Goal: Task Accomplishment & Management: Manage account settings

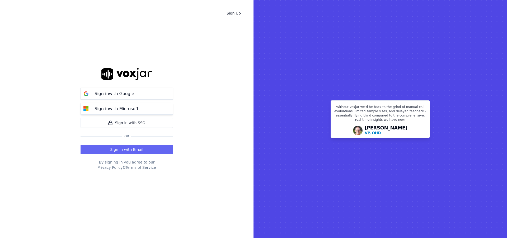
click at [123, 109] on p "Sign in with Microsoft" at bounding box center [117, 109] width 44 height 6
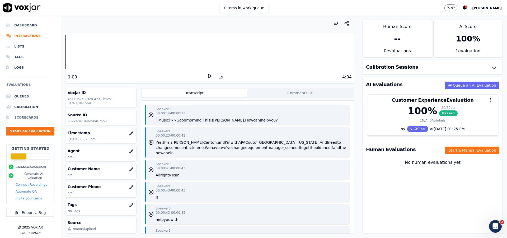
click at [24, 118] on li "Scorecards" at bounding box center [30, 117] width 48 height 11
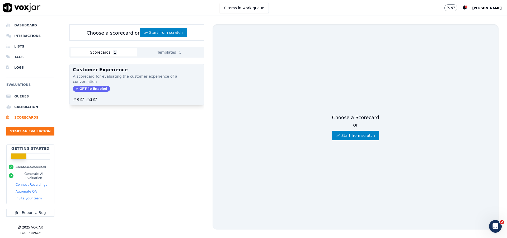
click at [115, 77] on p "A scorecard for evaluating the customer experience of a conversation" at bounding box center [137, 79] width 128 height 11
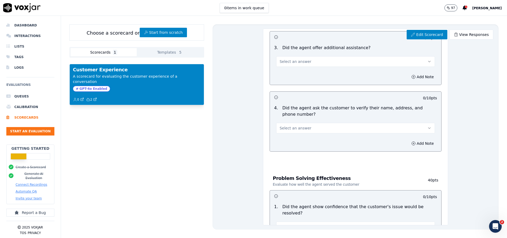
scroll to position [133, 0]
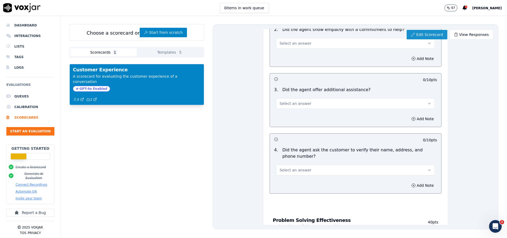
click at [424, 36] on link "Edit Scorecard" at bounding box center [427, 35] width 40 height 10
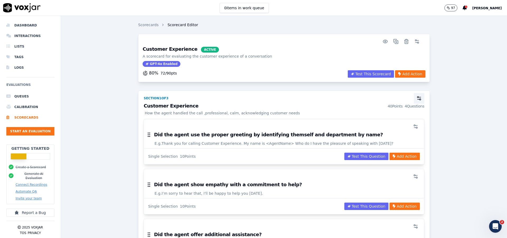
click at [417, 100] on icon "button" at bounding box center [419, 98] width 5 height 5
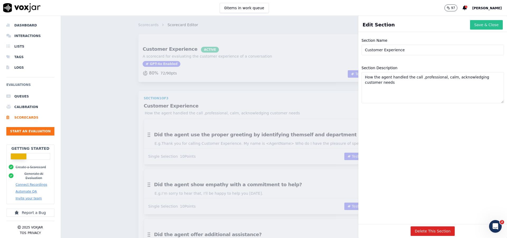
click at [470, 29] on button "Save & Close" at bounding box center [486, 25] width 33 height 10
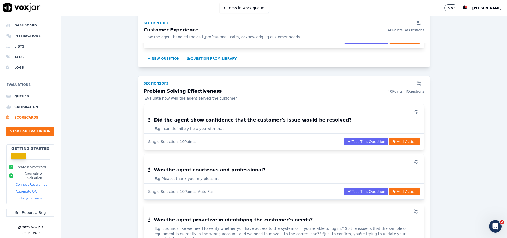
scroll to position [233, 0]
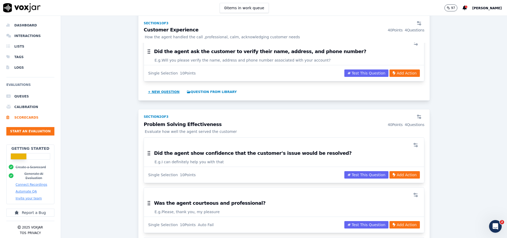
click at [161, 92] on button "+ New question" at bounding box center [164, 92] width 36 height 8
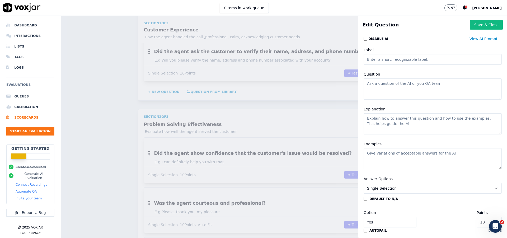
click at [375, 84] on textarea "Question" at bounding box center [433, 88] width 138 height 21
paste textarea "Agent says: 'I’m truly sorry for the inconvenience. I can see how this would be…"
type textarea "Agent says: 'I’m truly sorry for the inconvenience. I can see how this would be…"
drag, startPoint x: 443, startPoint y: 89, endPoint x: 361, endPoint y: 86, distance: 82.2
click at [364, 86] on textarea "Agent says: 'I’m truly sorry for the inconvenience. I can see how this would be…" at bounding box center [433, 88] width 138 height 21
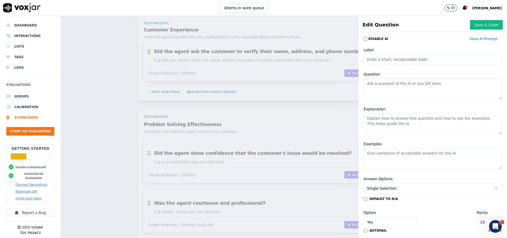
click at [371, 120] on textarea "Explanation" at bounding box center [433, 123] width 138 height 21
paste textarea "Agent says: 'I’m truly sorry for the inconvenience. I can see how this would be…"
type textarea "Agent says: 'I’m truly sorry for the inconvenience. I can see how this would be…"
click at [375, 85] on textarea "Question" at bounding box center [433, 88] width 138 height 21
click at [376, 85] on textarea "Question" at bounding box center [433, 88] width 138 height 21
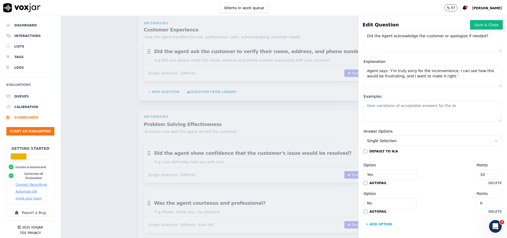
scroll to position [66, 0]
type textarea "Did the Agent acknowledge the customer or apologize if needed?"
click at [494, 139] on icon "button" at bounding box center [496, 141] width 4 height 4
click at [384, 169] on input "Yes" at bounding box center [390, 174] width 53 height 11
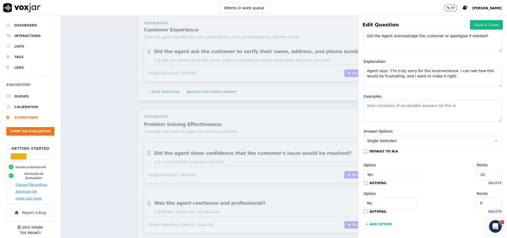
click at [424, 162] on div "Option Yes Points 10" at bounding box center [433, 171] width 138 height 18
click at [377, 220] on button "+ Add option" at bounding box center [379, 224] width 31 height 8
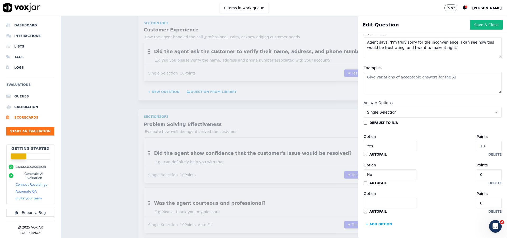
scroll to position [94, 0]
click at [386, 198] on input "Option" at bounding box center [390, 203] width 53 height 11
type input "N/A"
click at [437, 197] on div "default to N/A Option Yes Points 10 autofail delete Option No Points 0 autofail…" at bounding box center [433, 175] width 138 height 108
click at [412, 209] on div "autofail delete" at bounding box center [433, 211] width 138 height 4
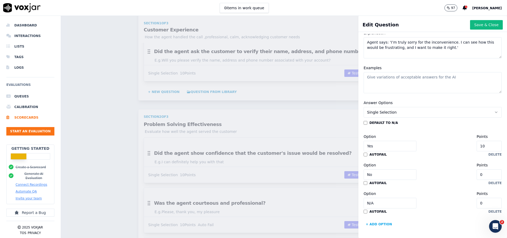
click at [477, 198] on input "0" at bounding box center [489, 203] width 25 height 11
click at [391, 198] on input "N/A" at bounding box center [390, 203] width 53 height 11
drag, startPoint x: 380, startPoint y: 185, endPoint x: 357, endPoint y: 185, distance: 22.5
click at [364, 198] on input "N/A" at bounding box center [390, 203] width 53 height 11
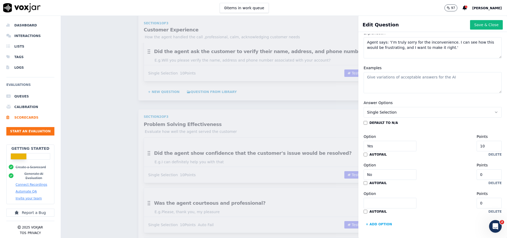
click at [480, 121] on div "default to N/A Option Yes Points 10 autofail delete Option No Points 0 autofail…" at bounding box center [433, 175] width 138 height 108
click at [494, 110] on icon "button" at bounding box center [496, 112] width 4 height 4
click at [380, 121] on div "Multiple Choice" at bounding box center [421, 123] width 124 height 8
click at [384, 198] on input "Option" at bounding box center [390, 203] width 53 height 11
click at [476, 107] on button "Multiple Choice" at bounding box center [433, 112] width 138 height 11
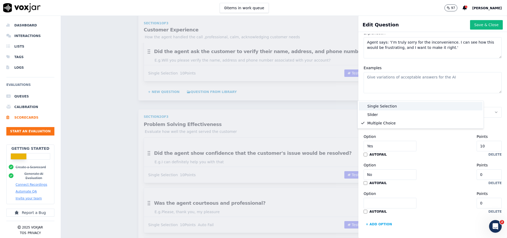
click at [388, 107] on div "Single Selection" at bounding box center [421, 106] width 124 height 8
click at [392, 198] on input "Option" at bounding box center [390, 203] width 53 height 11
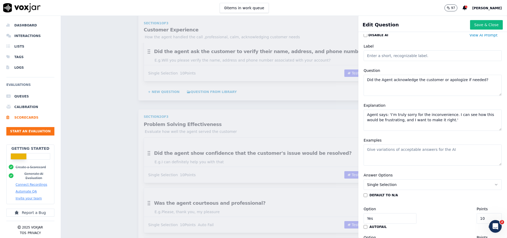
scroll to position [0, 0]
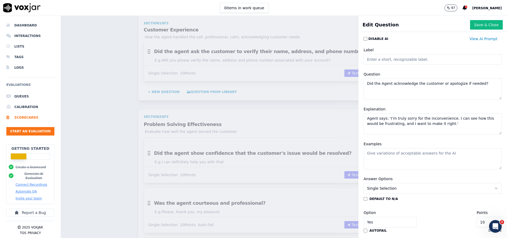
drag, startPoint x: 473, startPoint y: 27, endPoint x: 439, endPoint y: 43, distance: 36.7
click at [439, 43] on div "Edit Question Save & Close Disable AI View AI Prompt Label Question Did the Age…" at bounding box center [432, 127] width 149 height 222
click at [465, 40] on button "View AI Prompt" at bounding box center [483, 39] width 36 height 10
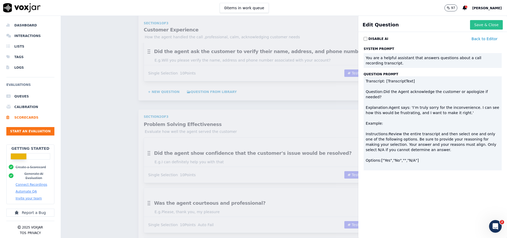
click at [470, 26] on button "Save & Close" at bounding box center [486, 25] width 33 height 10
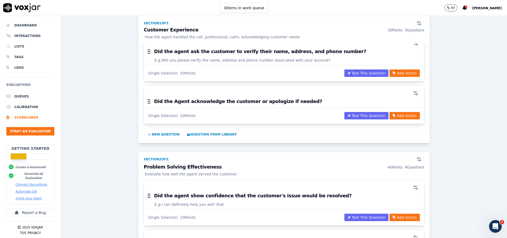
drag, startPoint x: 363, startPoint y: 116, endPoint x: 398, endPoint y: 126, distance: 36.0
click at [384, 132] on div "Did the agent use the proper greeting by identifying themself and department by…" at bounding box center [284, 13] width 281 height 254
click at [398, 117] on button "Add Action" at bounding box center [405, 115] width 30 height 7
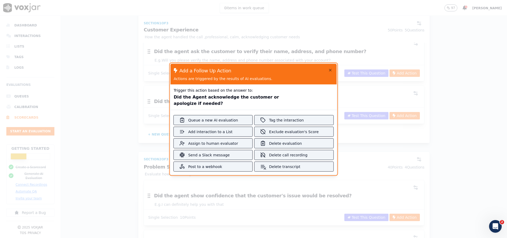
click at [469, 153] on div at bounding box center [253, 119] width 507 height 238
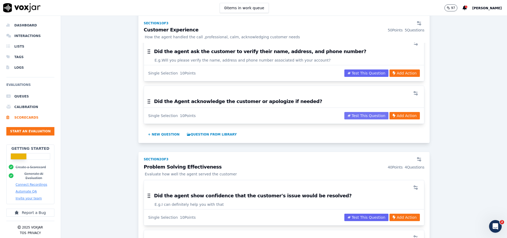
click at [347, 117] on button "Test This Question" at bounding box center [366, 115] width 44 height 7
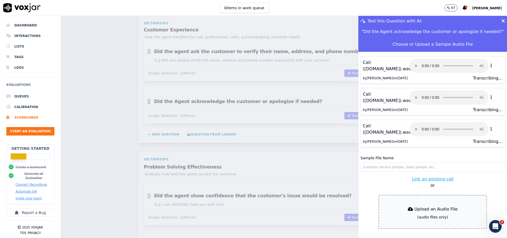
click at [382, 126] on p "Call ([DOMAIN_NAME]).wav" at bounding box center [386, 129] width 46 height 13
click at [489, 66] on icon at bounding box center [491, 65] width 5 height 4
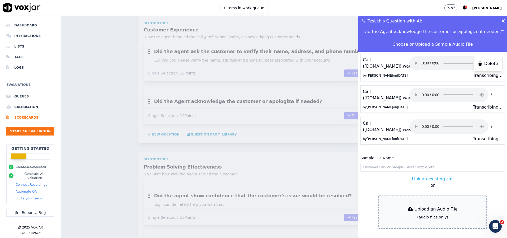
scroll to position [14, 0]
click at [502, 22] on icon at bounding box center [503, 21] width 3 height 5
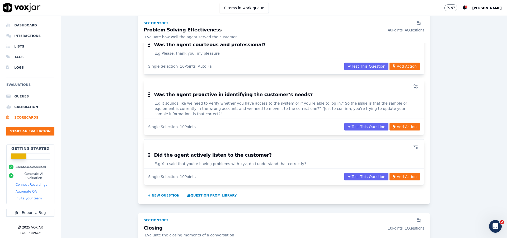
scroll to position [466, 0]
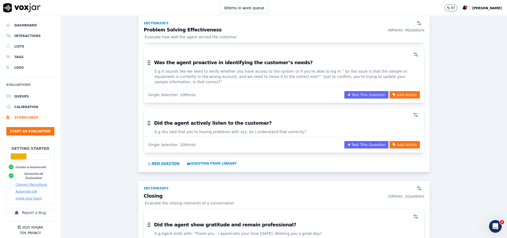
click at [164, 163] on button "+ New question" at bounding box center [164, 163] width 36 height 8
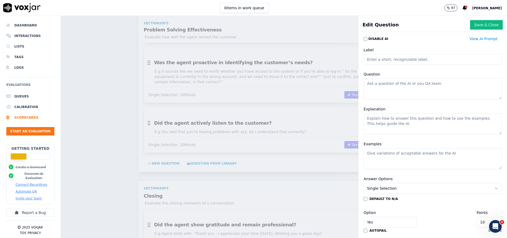
click at [391, 81] on textarea "Question" at bounding box center [433, 88] width 138 height 21
click at [388, 85] on textarea "Question" at bounding box center [433, 88] width 138 height 21
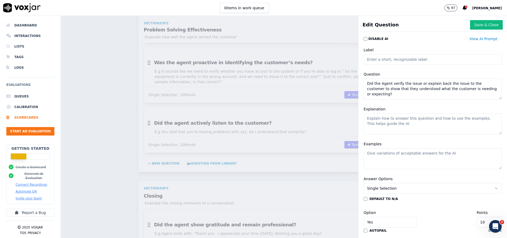
click at [390, 98] on textarea "Did the Agent verify the issue or explain back the issue to the customer to sho…" at bounding box center [433, 88] width 138 height 21
type textarea "Did the Agent verify the issue or explain back the issue to the customer to sho…"
click at [387, 119] on textarea "Explanation" at bounding box center [433, 123] width 138 height 21
click at [367, 156] on textarea "Examples" at bounding box center [433, 158] width 138 height 21
paste textarea "Agent confirms: 'To make sure I’ve got this right, the issue is the sample is o…"
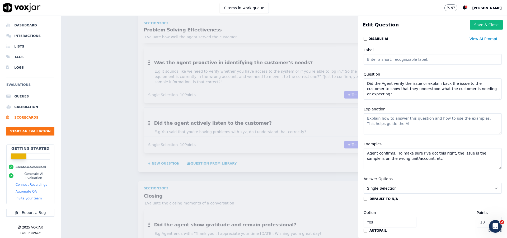
type textarea "Agent confirms: 'To make sure I’ve got this right, the issue is the sample is o…"
click at [403, 122] on textarea "Explanation" at bounding box center [433, 123] width 138 height 21
click at [448, 127] on textarea "Explanation" at bounding box center [433, 123] width 138 height 21
click at [380, 123] on textarea "Explanation" at bounding box center [433, 123] width 138 height 21
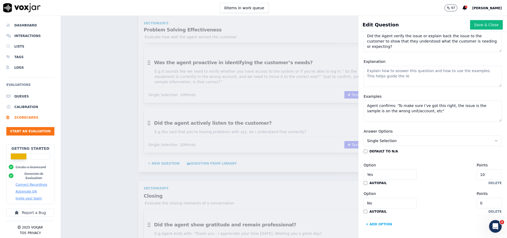
scroll to position [0, 0]
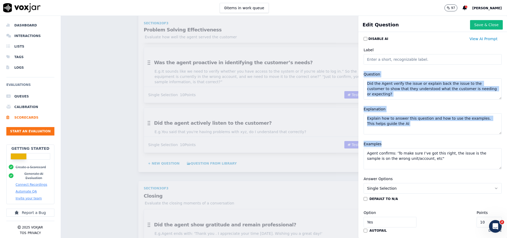
drag, startPoint x: 357, startPoint y: 75, endPoint x: 427, endPoint y: 165, distance: 113.9
click at [427, 165] on div "Label Question Did the Agent verify the issue or explain back the issue to the …" at bounding box center [433, 108] width 144 height 129
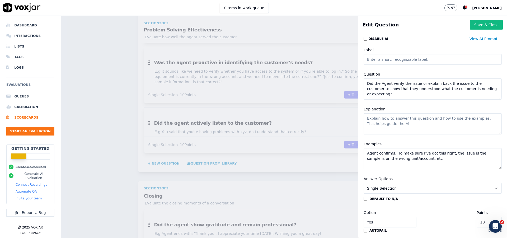
click at [427, 164] on textarea "Agent confirms: 'To make sure I’ve got this right, the issue is the sample is o…" at bounding box center [433, 158] width 138 height 21
drag, startPoint x: 427, startPoint y: 162, endPoint x: 357, endPoint y: 85, distance: 104.1
click at [364, 148] on textarea "Agent confirms: 'To make sure I’ve got this right, the issue is the sample is o…" at bounding box center [433, 158] width 138 height 21
click at [386, 96] on textarea "Did the Agent verify the issue or explain back the issue to the customer to sho…" at bounding box center [433, 88] width 138 height 21
drag, startPoint x: 386, startPoint y: 96, endPoint x: 360, endPoint y: 82, distance: 29.5
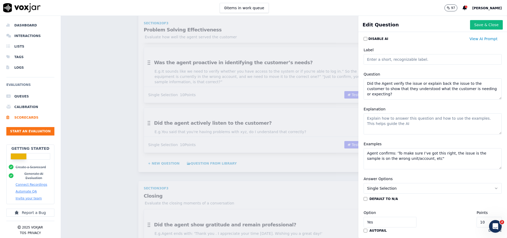
click at [364, 82] on textarea "Did the Agent verify the issue or explain back the issue to the customer to sho…" at bounding box center [433, 88] width 138 height 21
click at [369, 120] on textarea "Explanation" at bounding box center [433, 123] width 138 height 21
paste textarea "Lore ipsumdolor sitam consecte adipisc eli seddo eiusmodt incididun utlab etdol…"
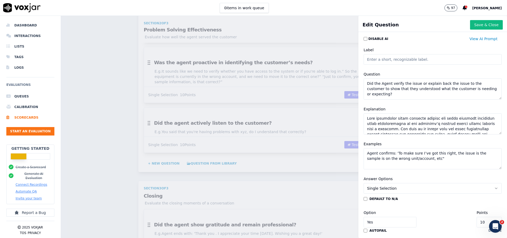
scroll to position [129, 0]
type textarea "Lore ipsumdolor sitam consecte adipisc eli seddo eiusmodt incididun utlab etdol…"
click at [422, 158] on textarea "Agent confirms: 'To make sure I’ve got this right, the issue is the sample is o…" at bounding box center [433, 158] width 138 height 21
click at [420, 160] on textarea "Agent confirms: 'To make sure I’ve got this right, the issue is the sample is o…" at bounding box center [433, 158] width 138 height 21
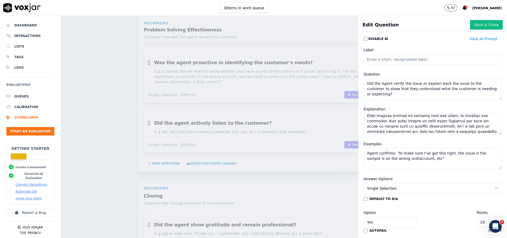
paste textarea "Customer: "I can’t log into my account, and when I try to reset the password, I…"
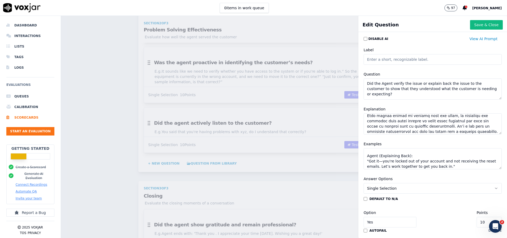
drag, startPoint x: 405, startPoint y: 156, endPoint x: 359, endPoint y: 152, distance: 45.9
click at [364, 152] on textarea "Agent confirms: 'To make sure I’ve got this right, the issue is the sample is o…" at bounding box center [433, 158] width 138 height 21
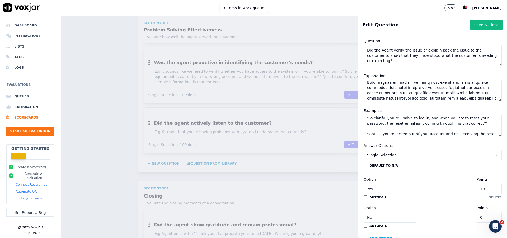
scroll to position [39, 0]
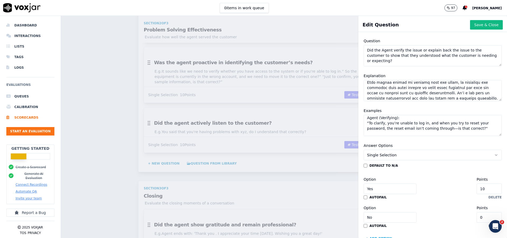
drag, startPoint x: 396, startPoint y: 119, endPoint x: 355, endPoint y: 118, distance: 41.2
click at [364, 118] on textarea "Agent confirms: 'To make sure I’ve got this right, the issue is the sample is o…" at bounding box center [433, 125] width 138 height 21
click at [441, 129] on textarea "Agent confirms: 'To make sure I’ve got this right, the issue is the sample is o…" at bounding box center [433, 125] width 138 height 21
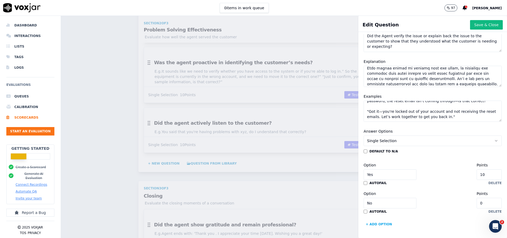
scroll to position [66, 0]
type textarea "Agent confirms: 'To make sure I’ve got this right, the issue is the sample is o…"
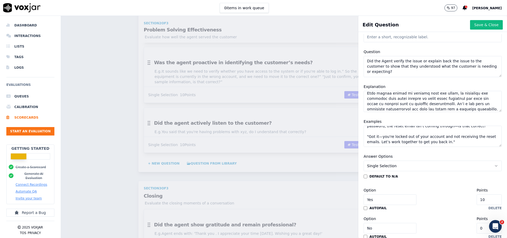
scroll to position [0, 0]
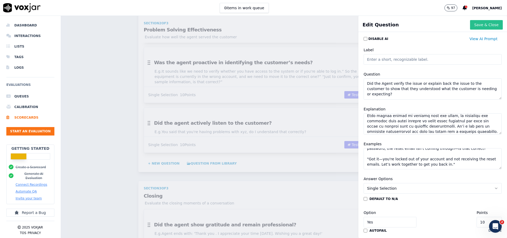
click at [475, 27] on button "Save & Close" at bounding box center [486, 25] width 33 height 10
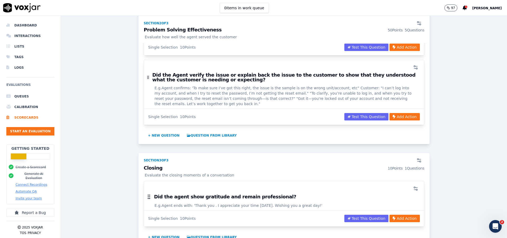
scroll to position [497, 0]
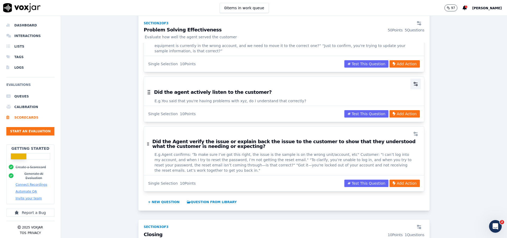
click at [414, 83] on circle "button" at bounding box center [414, 82] width 1 height 1
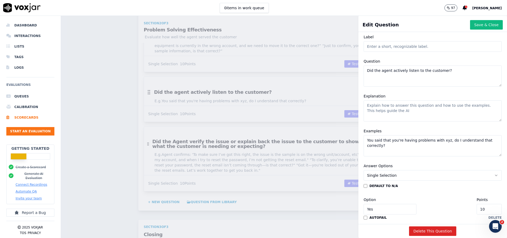
scroll to position [0, 0]
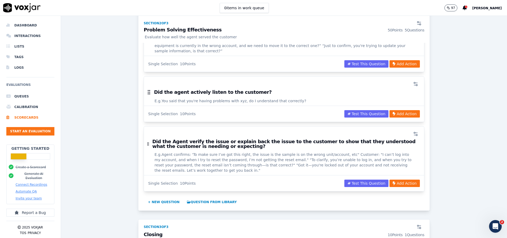
click at [320, 26] on div "Scorecards Scorecard Editor Customer Experience ACTIVE A scorecard for evaluati…" at bounding box center [284, 127] width 446 height 222
click at [224, 144] on h3 "Did the Agent verify the issue or explain back the issue to the customer to sho…" at bounding box center [286, 144] width 268 height 10
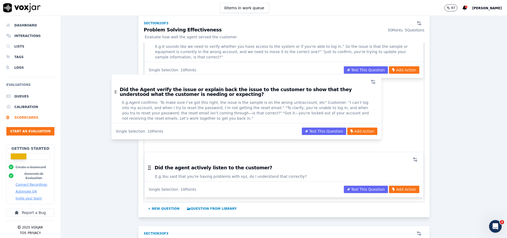
scroll to position [492, 0]
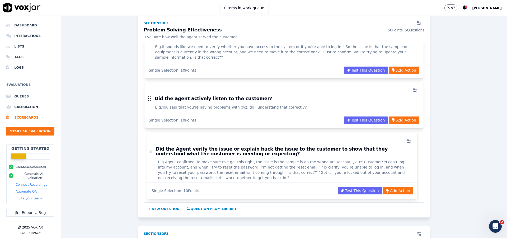
drag, startPoint x: 187, startPoint y: 138, endPoint x: 195, endPoint y: 179, distance: 41.7
click at [195, 179] on body "This is a disabled drag and drop list Tab to one the items and press space-bar …" at bounding box center [253, 119] width 507 height 238
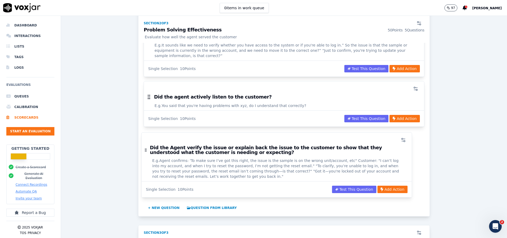
scroll to position [490, 0]
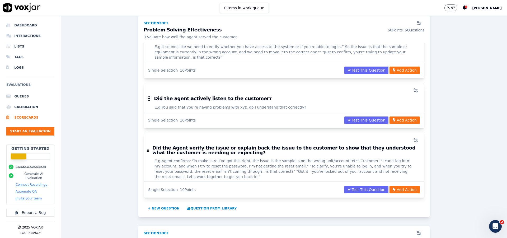
click at [211, 168] on span "E.g. Agent confirms: 'To make sure I’ve got this right, the issue is the sample…" at bounding box center [284, 168] width 259 height 21
click at [240, 154] on h3 "Did the Agent verify the issue or explain back the issue to the customer to sho…" at bounding box center [286, 151] width 268 height 10
click at [218, 155] on div "Did the Agent verify the issue or explain back the issue to the customer to sho…" at bounding box center [284, 152] width 280 height 13
click at [413, 92] on icon "button" at bounding box center [415, 90] width 5 height 5
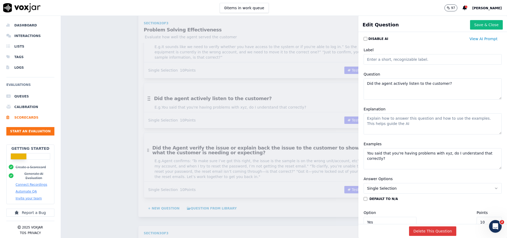
click at [427, 226] on button "Delete This Question" at bounding box center [432, 231] width 47 height 10
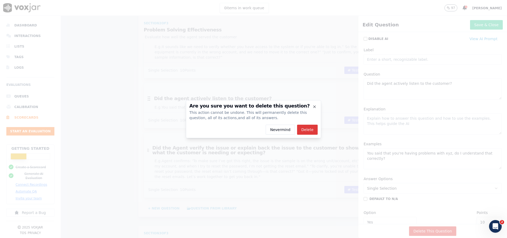
click at [310, 133] on button "Delete" at bounding box center [307, 130] width 21 height 10
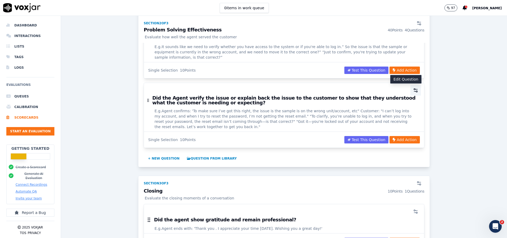
click at [414, 91] on icon "button" at bounding box center [415, 91] width 2 height 0
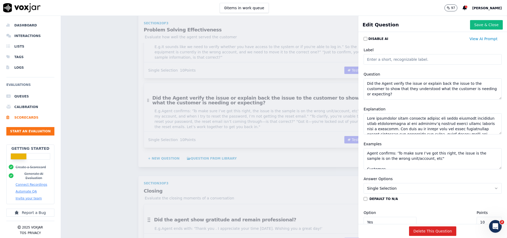
click at [378, 58] on input "Label" at bounding box center [433, 59] width 138 height 11
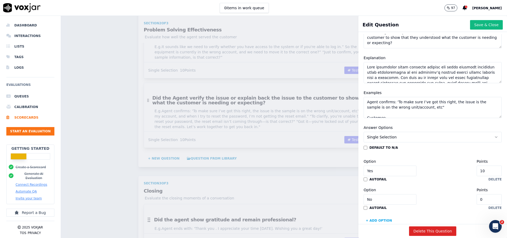
scroll to position [0, 0]
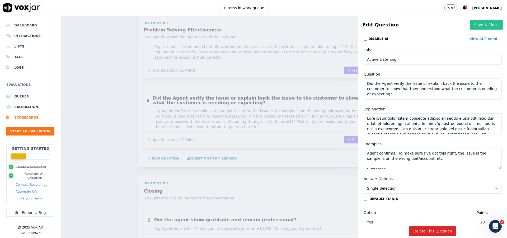
type input "Active Listening"
click at [475, 24] on button "Save & Close" at bounding box center [486, 25] width 33 height 10
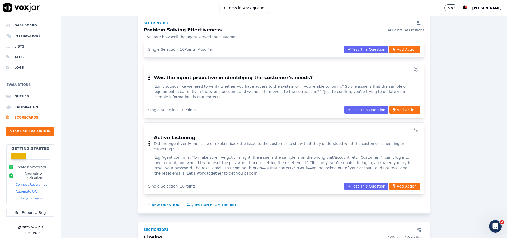
scroll to position [424, 0]
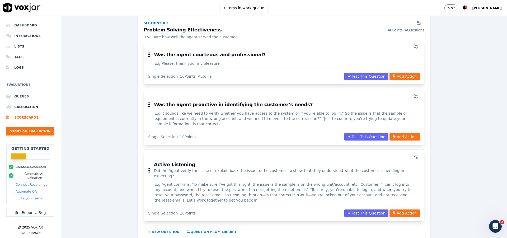
click at [273, 116] on span "E.g. It sounds like we need to verify whether you have access to the system or …" at bounding box center [284, 119] width 259 height 16
click at [413, 96] on icon "button" at bounding box center [415, 96] width 5 height 5
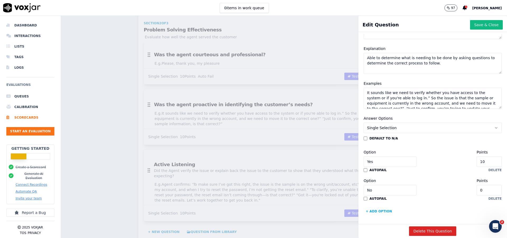
scroll to position [80, 0]
click at [431, 226] on button "Delete This Question" at bounding box center [432, 231] width 47 height 10
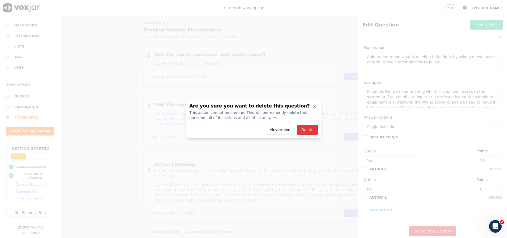
click at [308, 128] on button "Delete" at bounding box center [307, 130] width 21 height 10
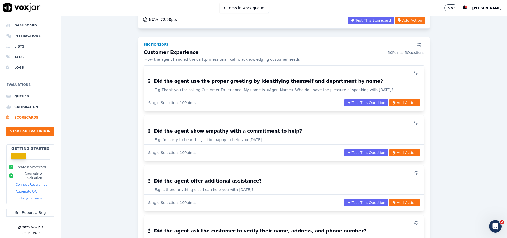
scroll to position [67, 0]
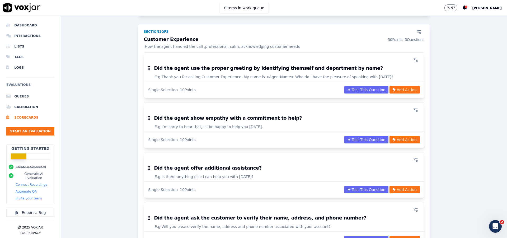
click at [238, 118] on h3 "Did the agent show empathy with a commitment to help?" at bounding box center [228, 118] width 148 height 5
click at [258, 117] on h3 "Did the agent show empathy with a commitment to help?" at bounding box center [228, 118] width 148 height 5
click at [416, 111] on circle "button" at bounding box center [416, 110] width 1 height 1
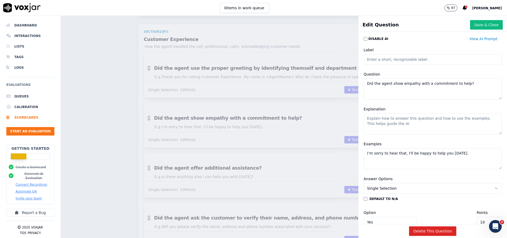
click at [375, 61] on input "Label" at bounding box center [433, 59] width 138 height 11
type input "Empathy"
click at [432, 42] on div "Disable AI View AI Prompt" at bounding box center [433, 39] width 144 height 10
click at [470, 25] on button "Save & Close" at bounding box center [486, 25] width 33 height 10
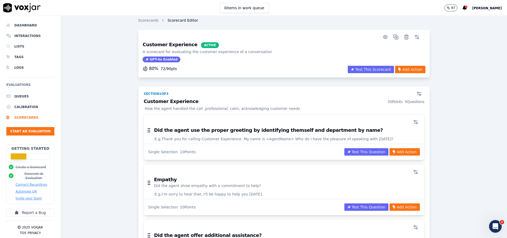
scroll to position [0, 0]
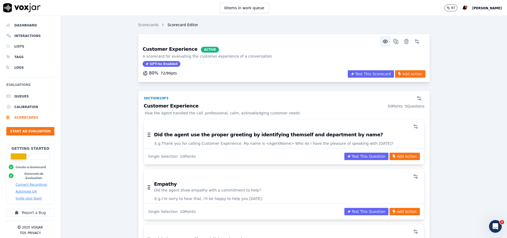
click at [383, 43] on icon "button" at bounding box center [385, 41] width 5 height 5
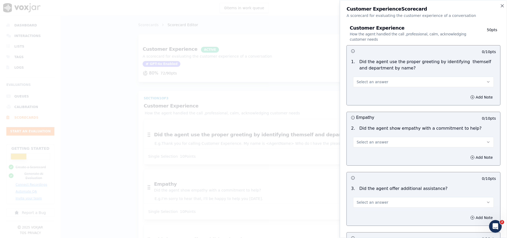
click at [108, 123] on div at bounding box center [253, 119] width 507 height 238
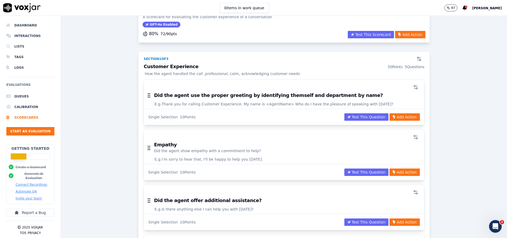
scroll to position [67, 0]
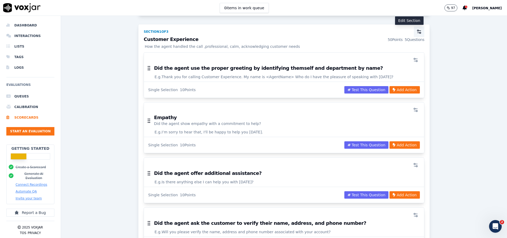
click at [417, 32] on icon "button" at bounding box center [419, 31] width 5 height 5
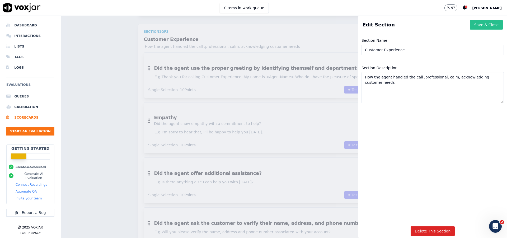
click at [473, 26] on button "Save & Close" at bounding box center [486, 25] width 33 height 10
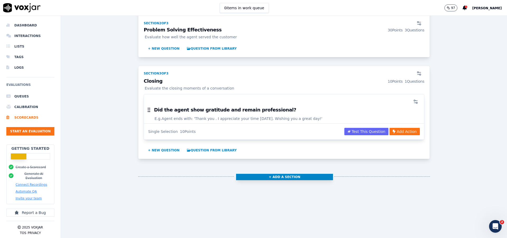
scroll to position [560, 0]
click at [287, 174] on button "+ Add a section" at bounding box center [284, 177] width 97 height 6
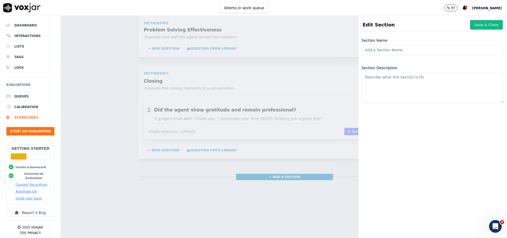
click at [396, 52] on input "Section Name" at bounding box center [433, 50] width 142 height 11
click at [389, 51] on input "Communication skills" at bounding box center [433, 50] width 142 height 11
click at [388, 51] on input "Communication skills" at bounding box center [433, 50] width 142 height 11
type input "Communication Skills"
click at [398, 133] on div "Section Name Communication Skills Section Description" at bounding box center [432, 136] width 149 height 204
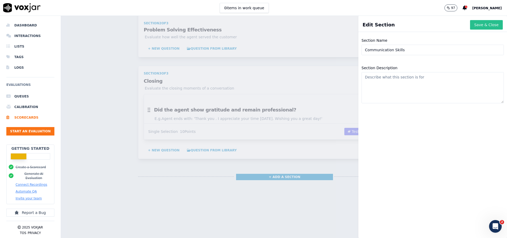
click at [473, 26] on button "Save & Close" at bounding box center [486, 25] width 33 height 10
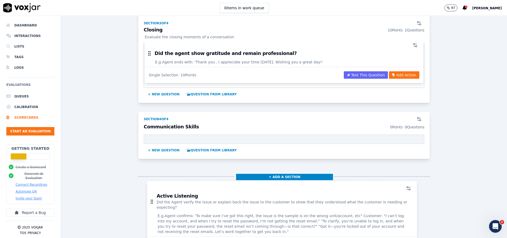
scroll to position [619, 0]
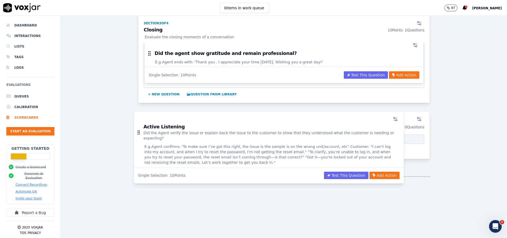
drag, startPoint x: 147, startPoint y: 143, endPoint x: 139, endPoint y: 130, distance: 15.2
click at [139, 130] on body "This is a disabled drag and drop list Tab to one the items and press space-bar …" at bounding box center [253, 119] width 507 height 238
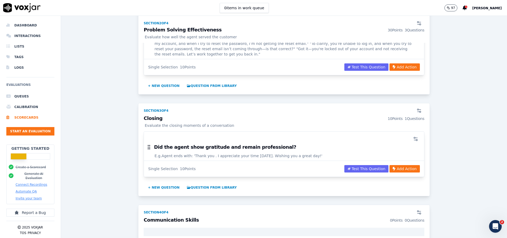
scroll to position [581, 0]
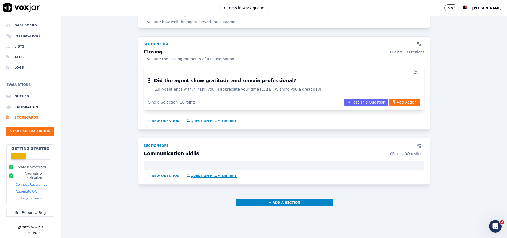
click at [190, 172] on button "Question from Library" at bounding box center [212, 176] width 54 height 8
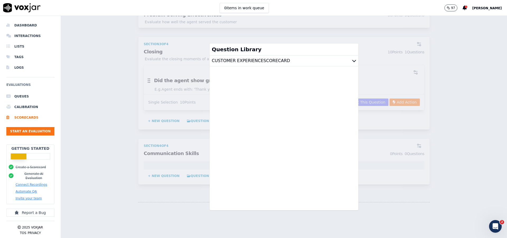
click at [352, 60] on icon at bounding box center [354, 61] width 4 height 4
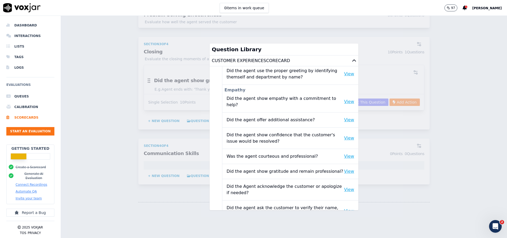
scroll to position [0, 0]
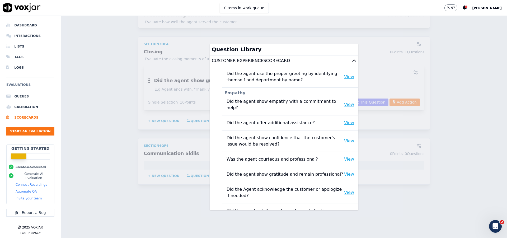
click at [304, 100] on p "Did the agent show empathy with a commitment to help?" at bounding box center [286, 104] width 118 height 13
click at [344, 101] on button "View" at bounding box center [349, 104] width 10 height 6
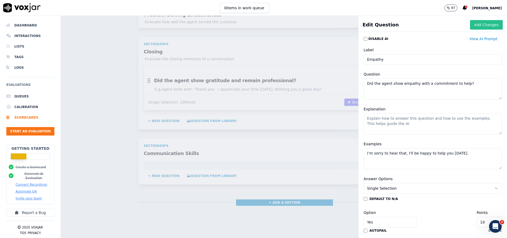
click at [475, 26] on button "Add Changes" at bounding box center [486, 25] width 33 height 10
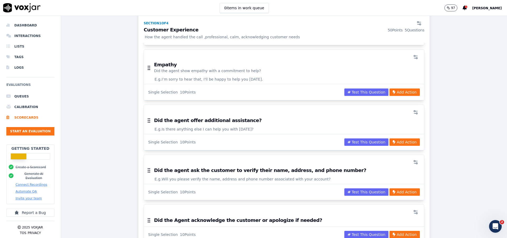
scroll to position [115, 0]
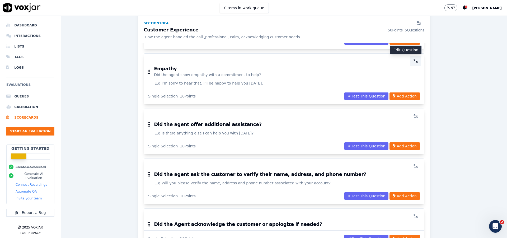
click at [413, 62] on icon "button" at bounding box center [415, 60] width 5 height 5
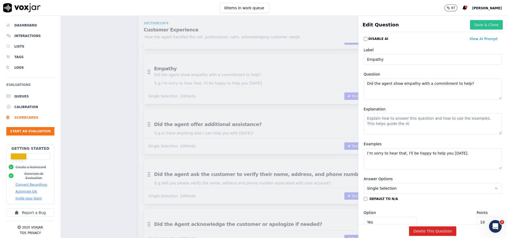
click at [480, 28] on button "Save & Close" at bounding box center [486, 25] width 33 height 10
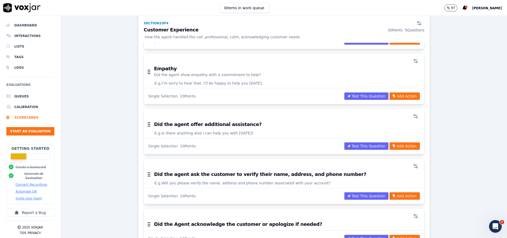
click at [344, 77] on div "Empathy Did the agent show empathy with a commitment to help?" at bounding box center [284, 73] width 280 height 14
click at [413, 59] on icon "button" at bounding box center [415, 60] width 5 height 5
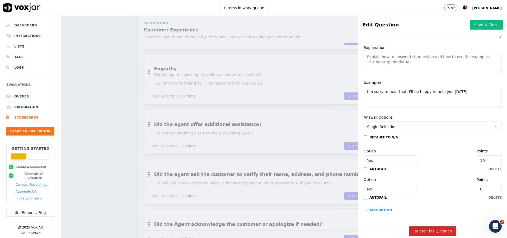
scroll to position [80, 0]
click at [410, 226] on button "Delete This Question" at bounding box center [432, 231] width 47 height 10
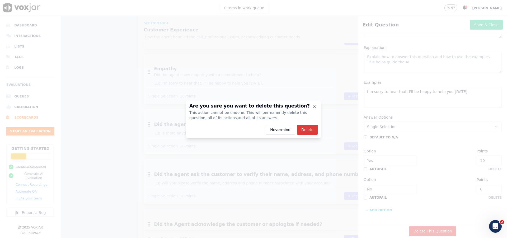
click at [305, 127] on button "Delete" at bounding box center [307, 130] width 21 height 10
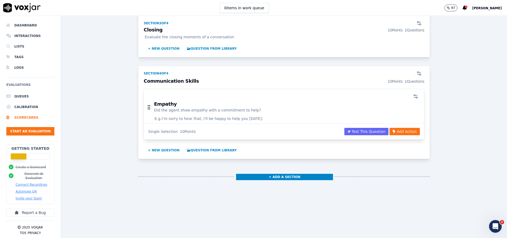
scroll to position [606, 0]
click at [411, 167] on div "+ Add a section" at bounding box center [284, 178] width 292 height 22
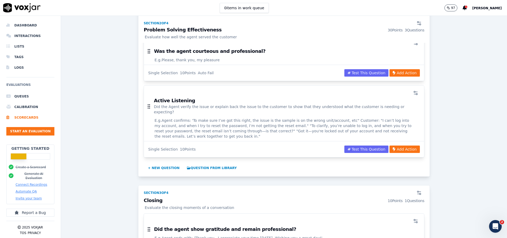
scroll to position [373, 0]
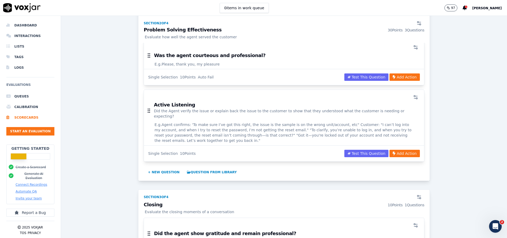
click at [277, 96] on div at bounding box center [284, 97] width 274 height 11
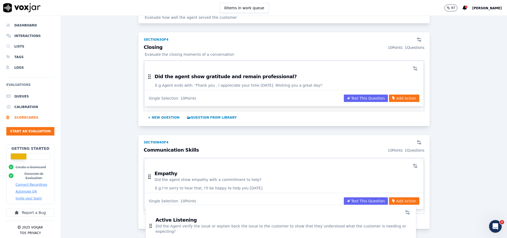
scroll to position [540, 0]
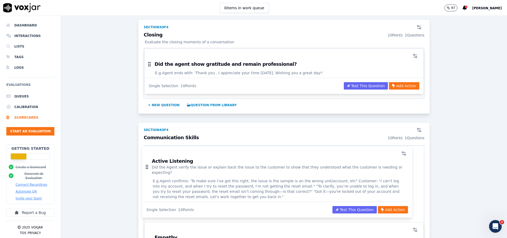
drag, startPoint x: 262, startPoint y: 97, endPoint x: 262, endPoint y: 153, distance: 56.5
click at [262, 153] on body "This is a disabled drag and drop list Tab to one the items and press space-bar …" at bounding box center [253, 119] width 507 height 238
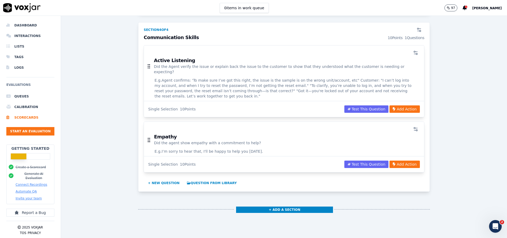
scroll to position [567, 0]
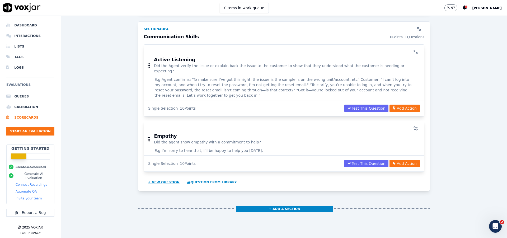
click at [156, 178] on button "+ New question" at bounding box center [164, 182] width 36 height 8
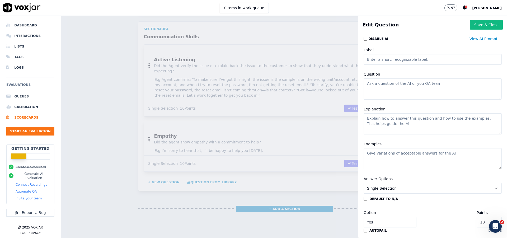
click at [399, 62] on input "Label" at bounding box center [433, 59] width 138 height 11
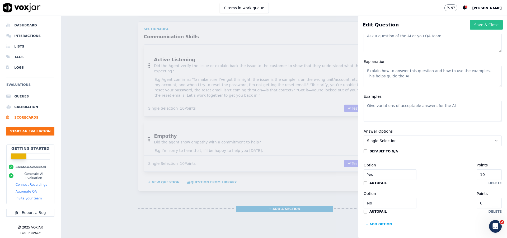
type input "Policy/Process Adherence"
click at [472, 25] on button "Save & Close" at bounding box center [486, 25] width 33 height 10
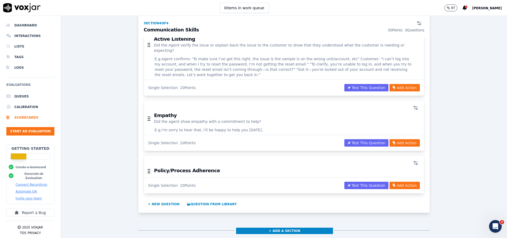
scroll to position [600, 0]
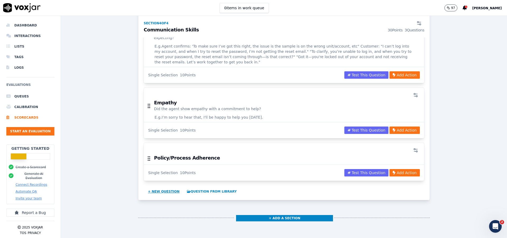
click at [152, 187] on button "+ New question" at bounding box center [164, 191] width 36 height 8
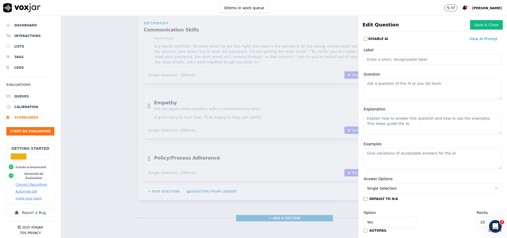
click at [382, 59] on input "Label" at bounding box center [433, 59] width 138 height 11
type input "Product Knowledge"
click at [470, 25] on button "Save & Close" at bounding box center [486, 25] width 33 height 10
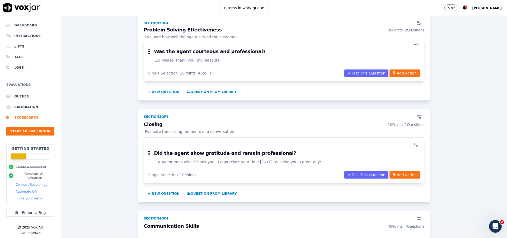
scroll to position [358, 0]
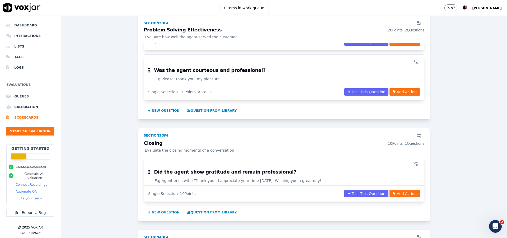
click at [320, 133] on div "Section 3 of 4" at bounding box center [284, 134] width 287 height 13
drag, startPoint x: 295, startPoint y: 132, endPoint x: 338, endPoint y: 144, distance: 44.6
click at [338, 144] on div "Section 3 of 4 Closing 10 Points 1 Questions Evaluate the closing moments of a …" at bounding box center [284, 174] width 292 height 93
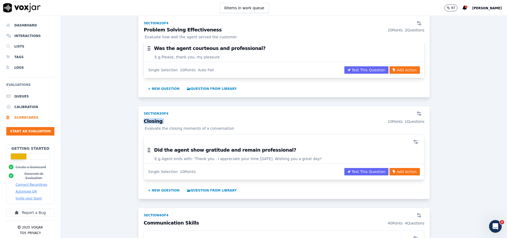
scroll to position [392, 0]
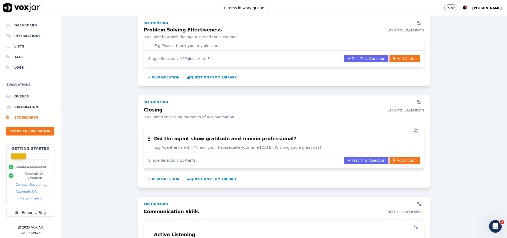
click at [459, 150] on div "Customer Experience ACTIVE A scorecard for evaluating the customer experience o…" at bounding box center [284, 61] width 438 height 839
click at [158, 110] on h3 "Closing 10 Points 1 Questions" at bounding box center [284, 109] width 281 height 5
drag, startPoint x: 169, startPoint y: 100, endPoint x: 231, endPoint y: 114, distance: 63.1
click at [231, 114] on div "Section 3 of 4 Closing 10 Points 1 Questions Evaluate the closing moments of a …" at bounding box center [284, 141] width 292 height 93
click at [268, 111] on h3 "Closing 10 Points 1 Questions" at bounding box center [284, 109] width 281 height 5
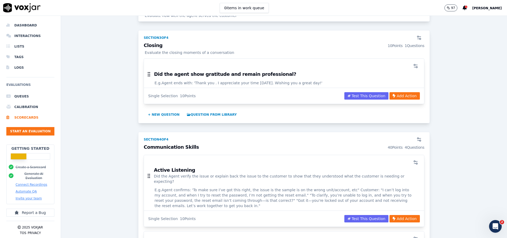
scroll to position [458, 0]
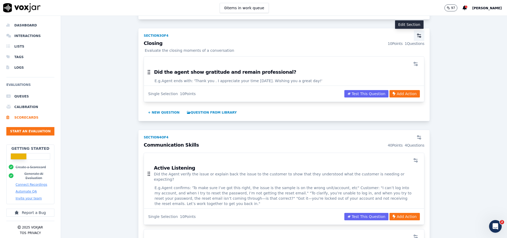
click at [414, 34] on button "button" at bounding box center [419, 35] width 11 height 11
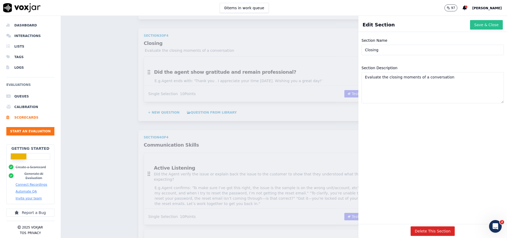
click at [474, 27] on button "Save & Close" at bounding box center [486, 25] width 33 height 10
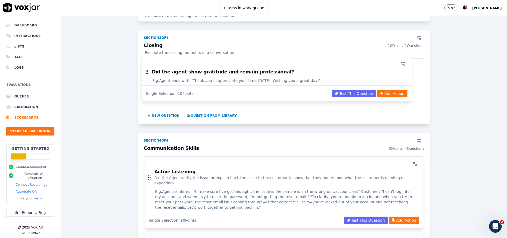
scroll to position [459, 0]
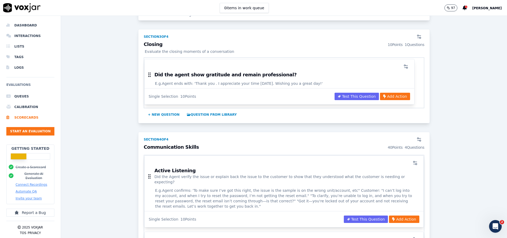
drag, startPoint x: 148, startPoint y: 73, endPoint x: 151, endPoint y: 76, distance: 3.9
click at [151, 76] on body "This is a disabled drag and drop list Tab to one the items and press space-bar …" at bounding box center [253, 119] width 507 height 238
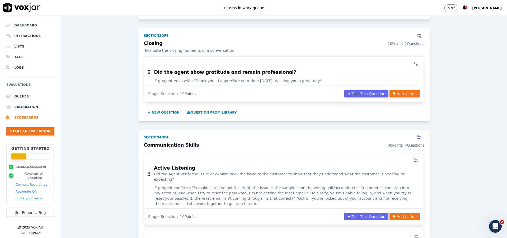
click at [149, 34] on div "Section 3 of 4" at bounding box center [156, 36] width 25 height 4
click at [160, 36] on div "Section 3 of 4" at bounding box center [156, 36] width 25 height 4
click at [169, 36] on div "Section 3 of 4" at bounding box center [284, 34] width 287 height 13
drag, startPoint x: 368, startPoint y: 136, endPoint x: 375, endPoint y: 47, distance: 88.7
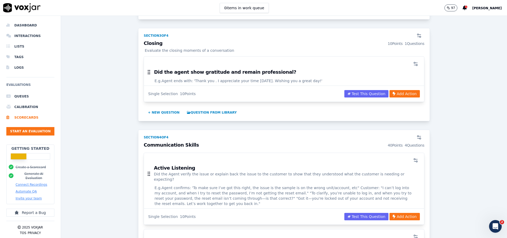
click at [375, 47] on div "Section 1 of 4 Customer Experience 40 Points 4 Questions How the agent handled …" at bounding box center [284, 43] width 292 height 839
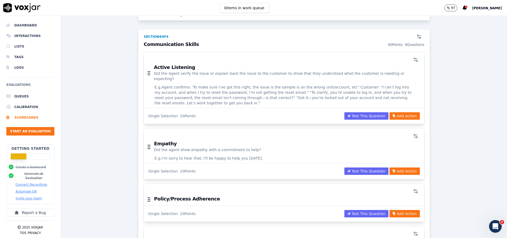
scroll to position [558, 0]
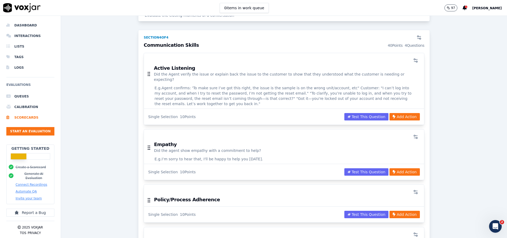
drag, startPoint x: 244, startPoint y: 37, endPoint x: 313, endPoint y: 31, distance: 69.2
click at [313, 31] on div "Section 4 of 4" at bounding box center [284, 36] width 287 height 13
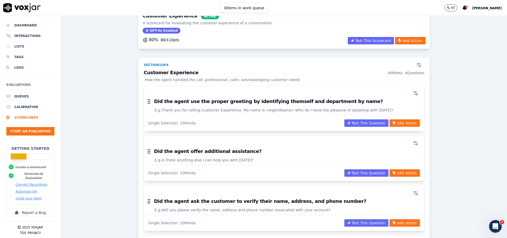
scroll to position [0, 0]
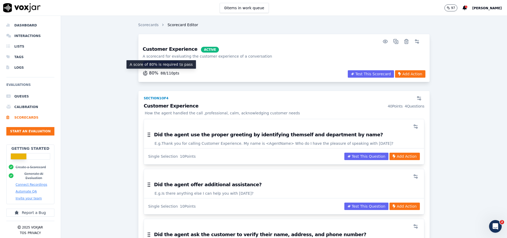
click at [147, 74] on div "80 % 88 / 110 pts" at bounding box center [161, 73] width 37 height 6
click at [153, 74] on div "80 % 88 / 110 pts" at bounding box center [161, 73] width 37 height 6
click at [143, 72] on icon "button" at bounding box center [145, 73] width 5 height 5
click at [143, 73] on icon "button" at bounding box center [145, 73] width 5 height 5
drag, startPoint x: 119, startPoint y: 77, endPoint x: 98, endPoint y: 78, distance: 20.6
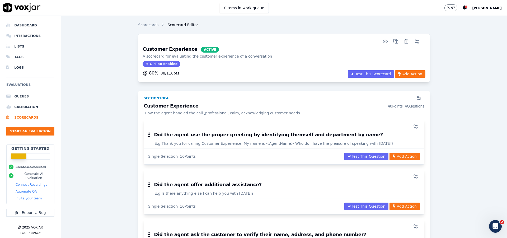
click at [161, 73] on p "88 / 110 pts" at bounding box center [170, 73] width 19 height 5
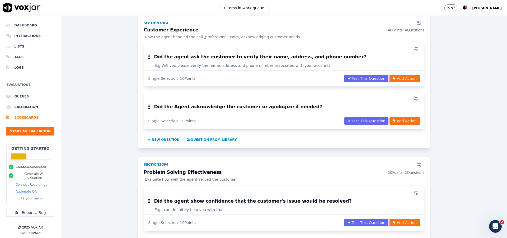
scroll to position [166, 0]
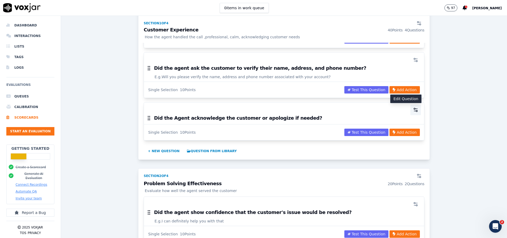
click at [413, 108] on icon "button" at bounding box center [415, 109] width 5 height 5
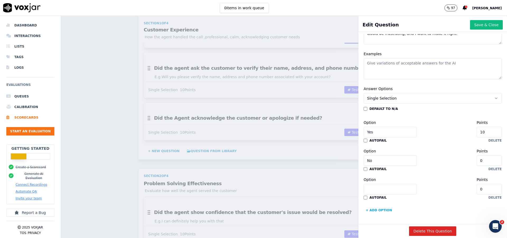
scroll to position [108, 0]
click at [428, 226] on button "Delete This Question" at bounding box center [432, 231] width 47 height 10
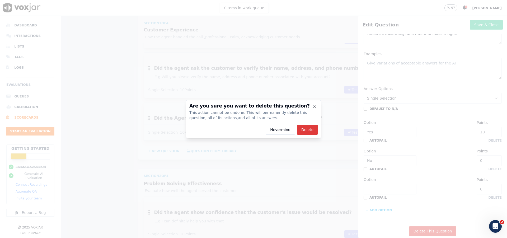
click at [305, 128] on button "Delete" at bounding box center [307, 130] width 21 height 10
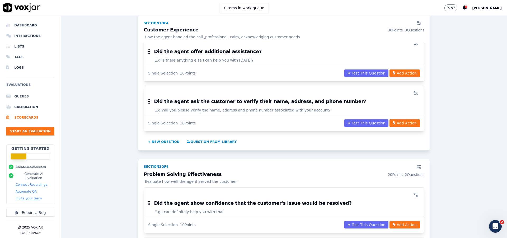
scroll to position [0, 0]
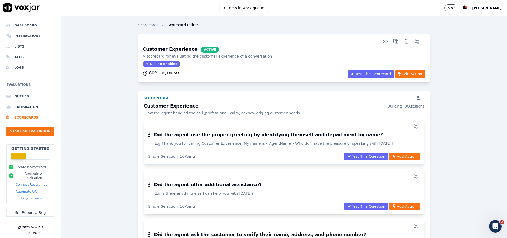
click at [251, 76] on div "80 % 80 / 100 pts Test This Scorecard Add Action" at bounding box center [283, 75] width 289 height 11
click at [414, 43] on icon "button" at bounding box center [416, 41] width 5 height 5
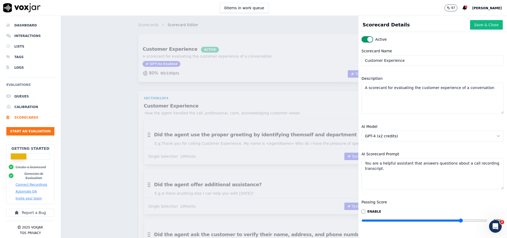
scroll to position [13, 0]
drag, startPoint x: 450, startPoint y: 207, endPoint x: 466, endPoint y: 207, distance: 16.1
type input "95"
click at [466, 219] on input "range" at bounding box center [425, 220] width 126 height 2
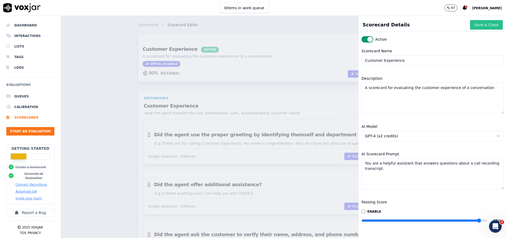
click at [476, 26] on button "Save & Close" at bounding box center [486, 25] width 33 height 10
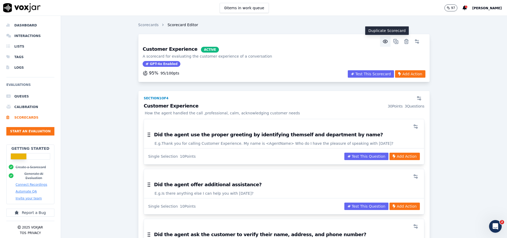
click at [383, 43] on icon "button" at bounding box center [385, 41] width 5 height 5
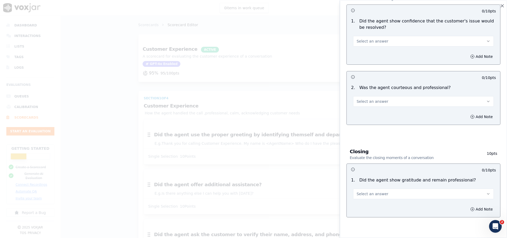
scroll to position [333, 0]
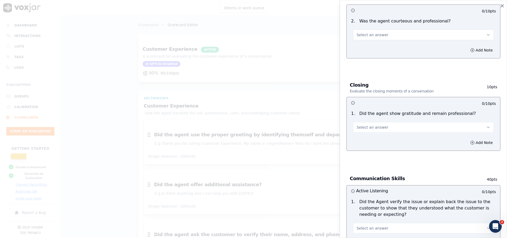
drag, startPoint x: 411, startPoint y: 161, endPoint x: 416, endPoint y: 160, distance: 5.1
click at [412, 161] on div "Customer Experience How the agent handled the call ,professional, calm, acknowl…" at bounding box center [423, 68] width 167 height 766
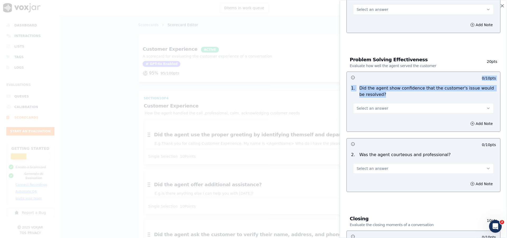
scroll to position [200, 0]
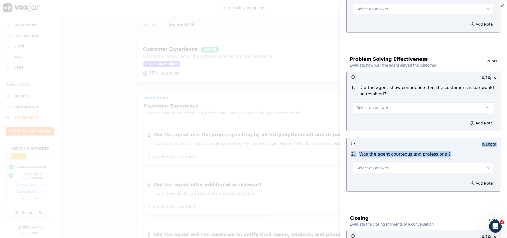
drag, startPoint x: 346, startPoint y: 9, endPoint x: 434, endPoint y: 199, distance: 209.3
click at [434, 199] on div "Customer Experience Scorecard A scorecard for evaluating the customer experienc…" at bounding box center [423, 119] width 167 height 238
click at [502, 7] on icon "button" at bounding box center [502, 5] width 3 height 3
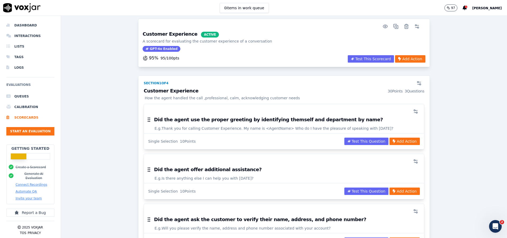
scroll to position [0, 0]
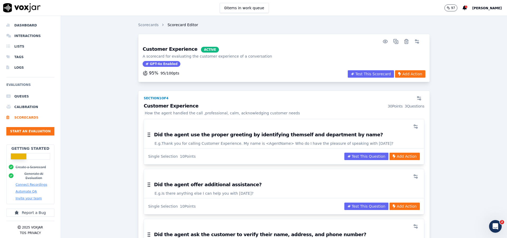
drag, startPoint x: 407, startPoint y: 98, endPoint x: 356, endPoint y: 100, distance: 51.5
click at [355, 98] on div "Section 1 of 4" at bounding box center [284, 97] width 287 height 13
click at [414, 128] on icon "button" at bounding box center [415, 128] width 2 height 0
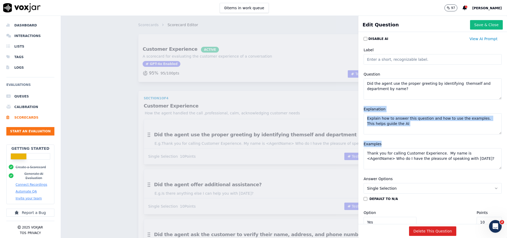
drag, startPoint x: 384, startPoint y: 142, endPoint x: 358, endPoint y: 111, distance: 40.1
click at [361, 111] on div "Label Question Did the agent use the proper greeting by identifying themself an…" at bounding box center [433, 108] width 144 height 129
click at [424, 109] on div "Explanation" at bounding box center [433, 120] width 144 height 35
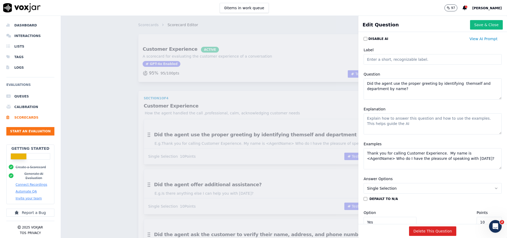
drag, startPoint x: 394, startPoint y: 125, endPoint x: 361, endPoint y: 115, distance: 34.8
click at [364, 115] on textarea "Explanation" at bounding box center [433, 123] width 138 height 21
drag, startPoint x: 357, startPoint y: 109, endPoint x: 396, endPoint y: 127, distance: 42.6
click at [396, 127] on div "Explanation" at bounding box center [433, 120] width 144 height 35
click at [396, 124] on textarea "Explanation" at bounding box center [433, 123] width 138 height 21
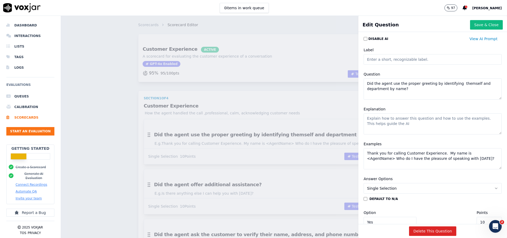
drag, startPoint x: 396, startPoint y: 124, endPoint x: 377, endPoint y: 119, distance: 19.8
click at [378, 121] on textarea "Explanation" at bounding box center [433, 123] width 138 height 21
drag, startPoint x: 401, startPoint y: 92, endPoint x: 352, endPoint y: 83, distance: 50.0
click at [364, 83] on textarea "Did the agent use the proper greeting by identifying themself and department by…" at bounding box center [433, 88] width 138 height 21
click at [414, 92] on textarea "Did the agent use the proper greeting by identifying themself and department by…" at bounding box center [433, 88] width 138 height 21
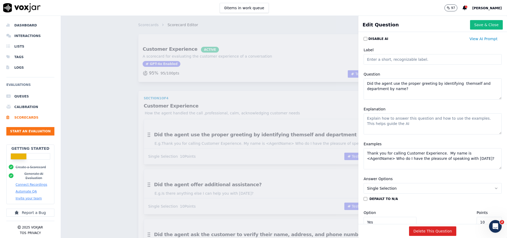
drag, startPoint x: 406, startPoint y: 88, endPoint x: 360, endPoint y: 84, distance: 46.7
click at [364, 84] on textarea "Did the agent use the proper greeting by identifying themself and department by…" at bounding box center [433, 88] width 138 height 21
drag, startPoint x: 443, startPoint y: 21, endPoint x: 431, endPoint y: 22, distance: 12.7
click at [443, 21] on div "Edit Question Save & Close" at bounding box center [432, 26] width 149 height 12
click at [390, 46] on div "Label" at bounding box center [433, 56] width 144 height 24
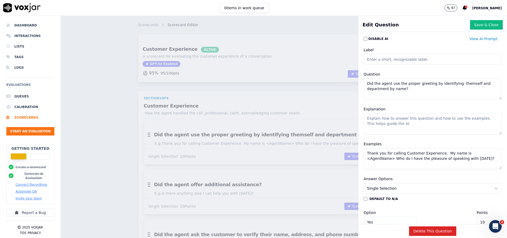
click at [367, 85] on textarea "Did the agent use the proper greeting by identifying themself and department by…" at bounding box center [433, 88] width 138 height 21
click at [364, 84] on textarea "Did the agent use the proper greeting by identifying themself and department by…" at bounding box center [433, 88] width 138 height 21
drag, startPoint x: 395, startPoint y: 124, endPoint x: 369, endPoint y: 115, distance: 27.8
click at [370, 118] on textarea "Explanation" at bounding box center [433, 123] width 138 height 21
drag, startPoint x: 361, startPoint y: 85, endPoint x: 413, endPoint y: 103, distance: 55.3
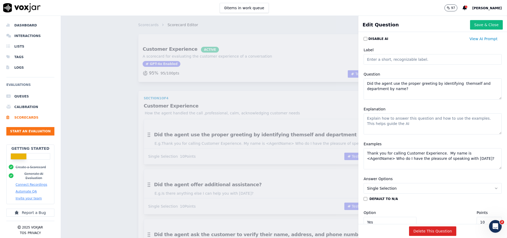
click at [413, 100] on textarea "Did the agent use the proper greeting by identifying themself and department by…" at bounding box center [433, 88] width 138 height 21
